Goal: Information Seeking & Learning: Learn about a topic

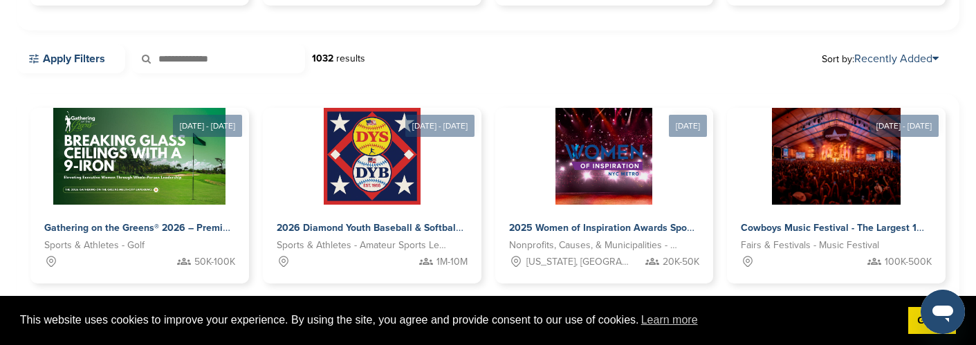
scroll to position [367, 0]
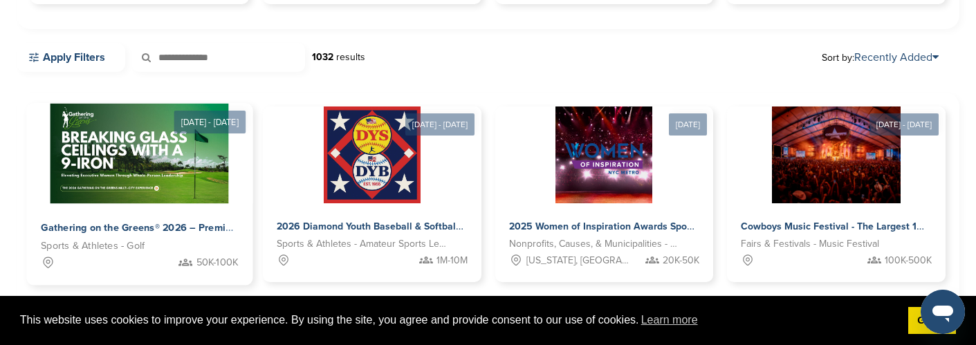
click at [195, 146] on img at bounding box center [139, 154] width 178 height 100
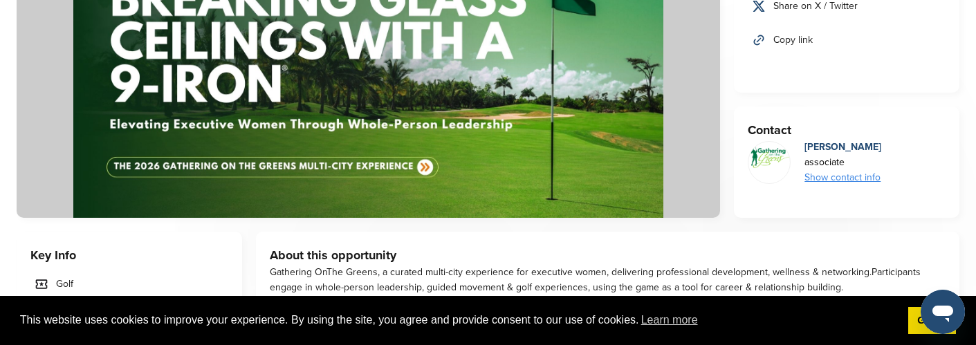
scroll to position [257, 0]
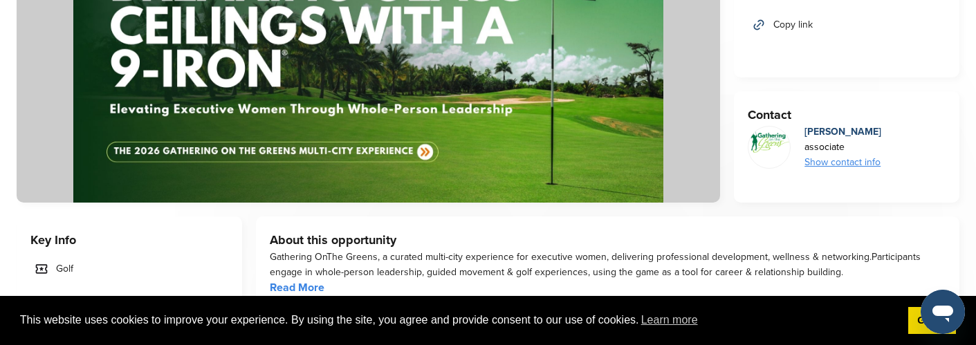
click at [863, 160] on div "Show contact info" at bounding box center [842, 162] width 77 height 15
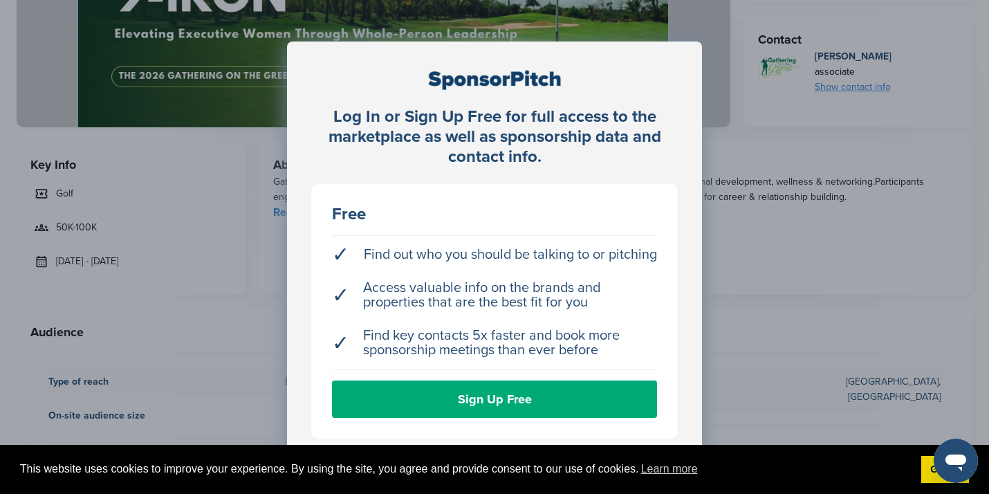
scroll to position [326, 0]
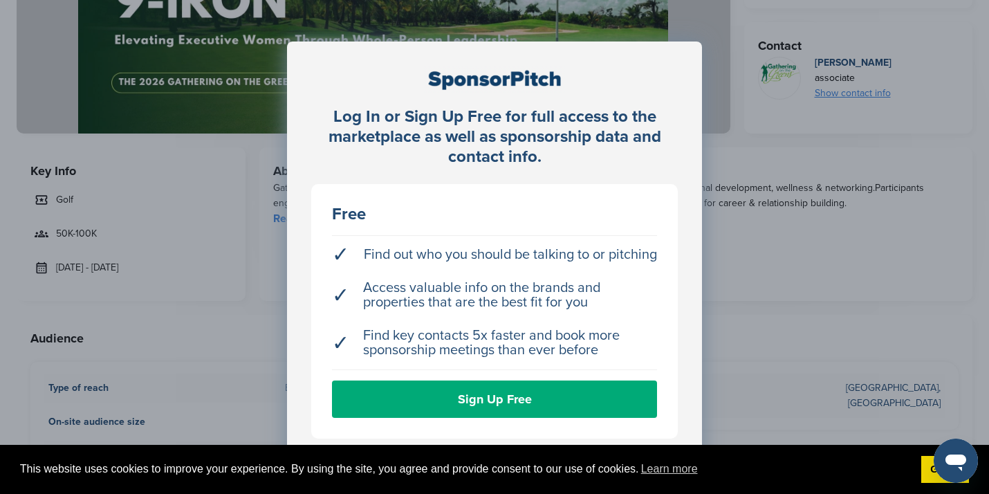
click at [241, 311] on div "Log In or Sign Up Free for full access to the marketplace as well as sponsorshi…" at bounding box center [494, 281] width 989 height 563
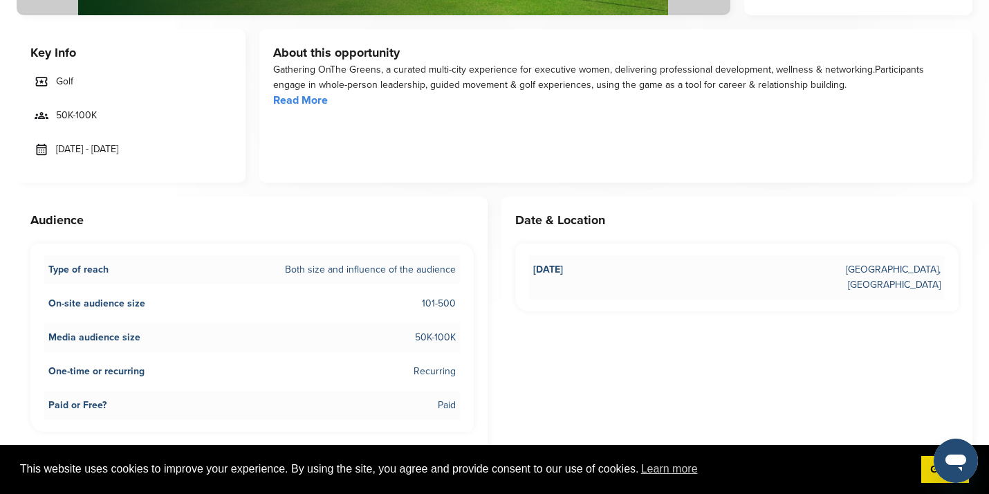
scroll to position [449, 0]
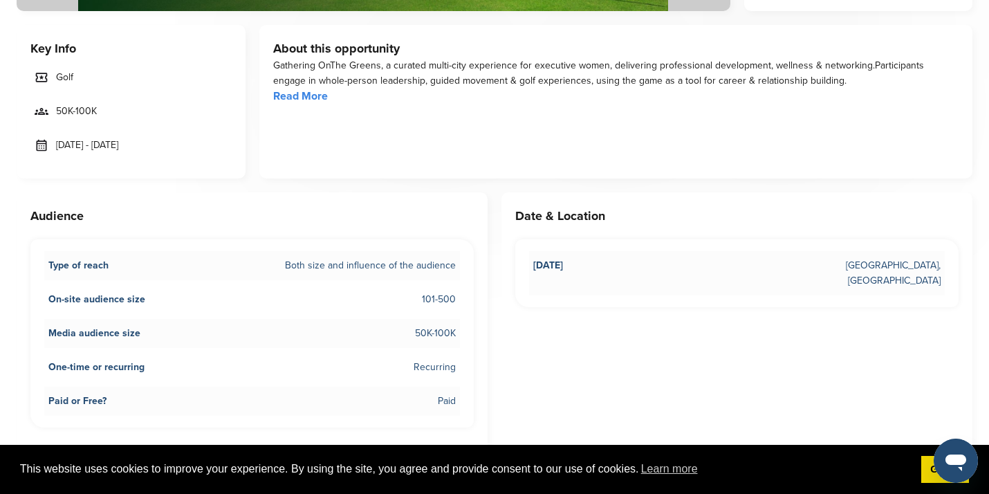
click at [313, 102] on div "Gathering OnThe Greens, a curated multi-city experience for executive women, de…" at bounding box center [616, 81] width 686 height 46
click at [299, 98] on link "Read More" at bounding box center [300, 96] width 55 height 14
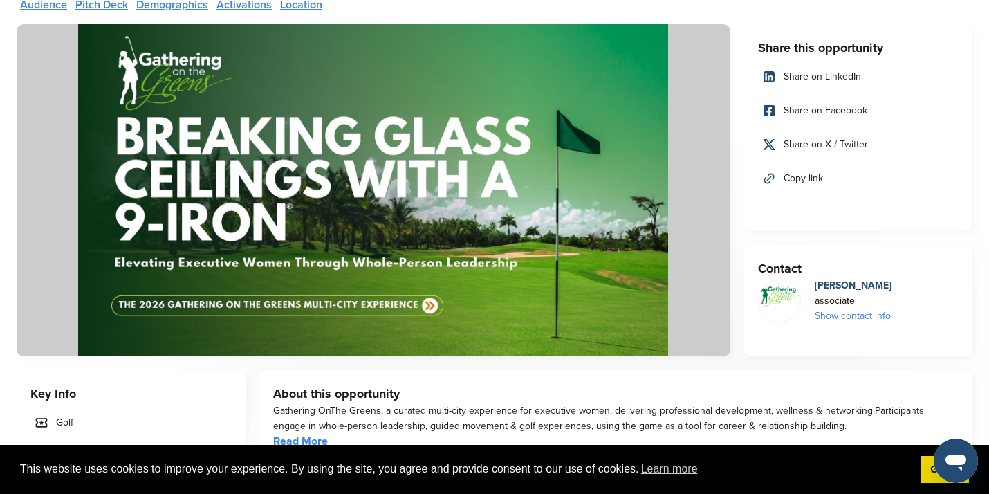
scroll to position [0, 0]
